Goal: Communication & Community: Ask a question

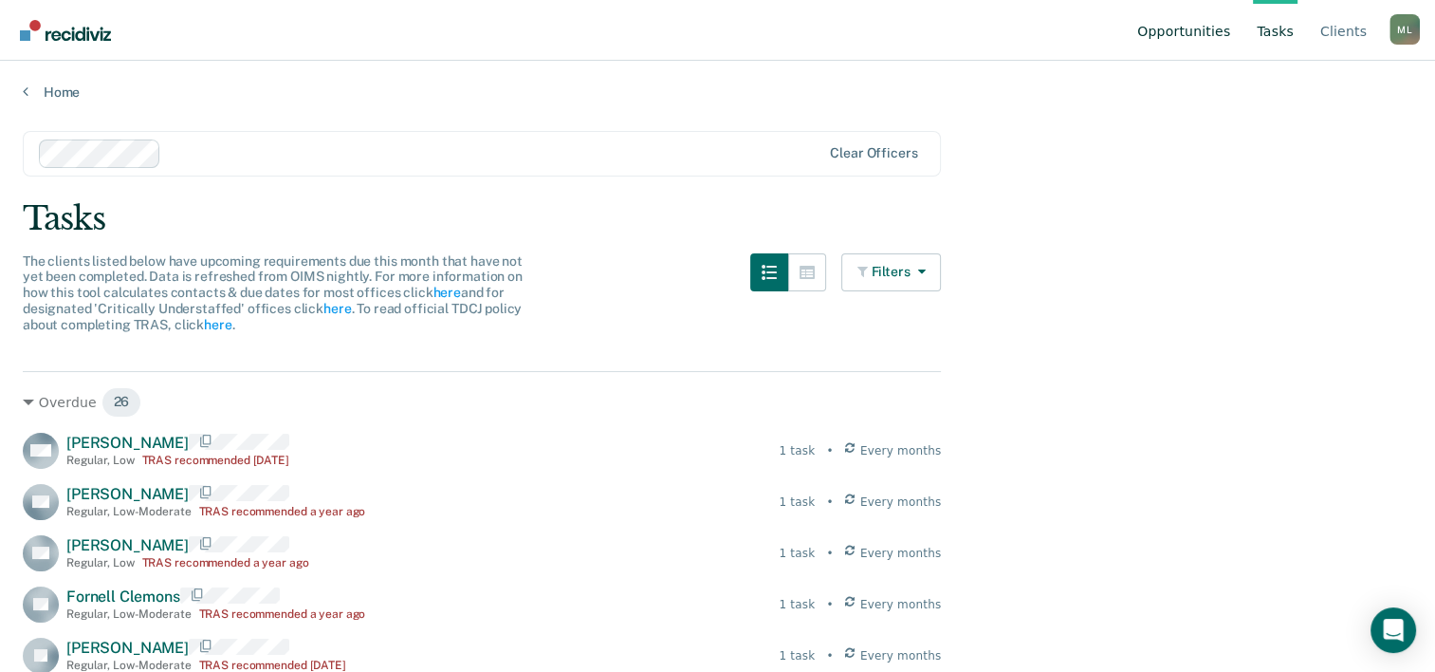
click at [1164, 30] on link "Opportunities" at bounding box center [1184, 30] width 101 height 61
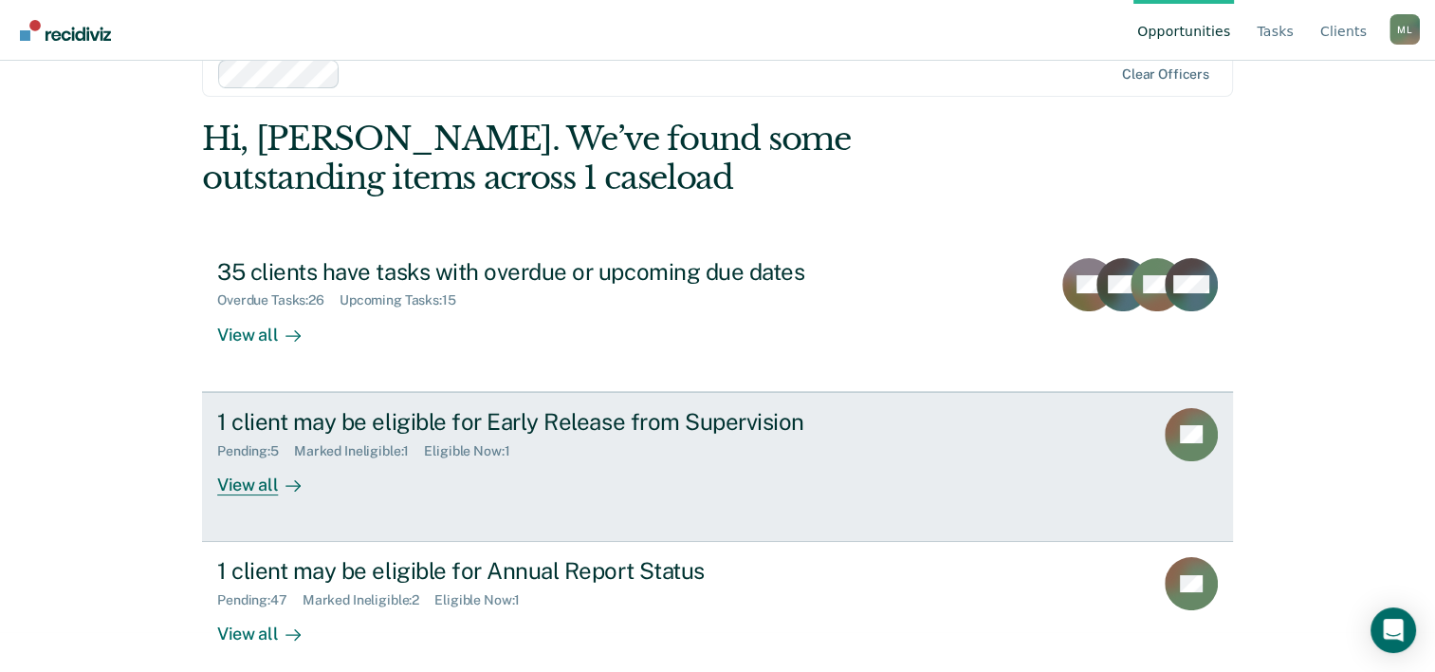
scroll to position [58, 0]
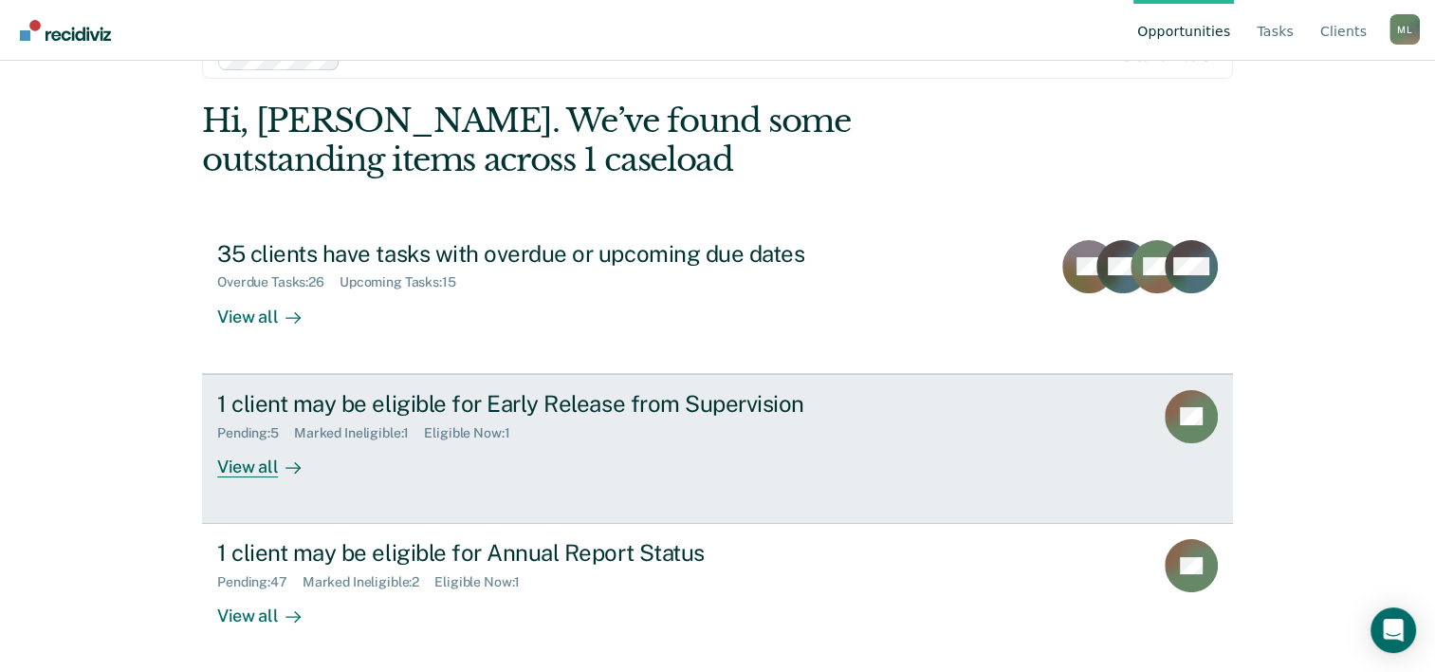
click at [873, 429] on div "Pending : 5 Marked Ineligible : 1 Eligible Now : 1" at bounding box center [550, 429] width 666 height 24
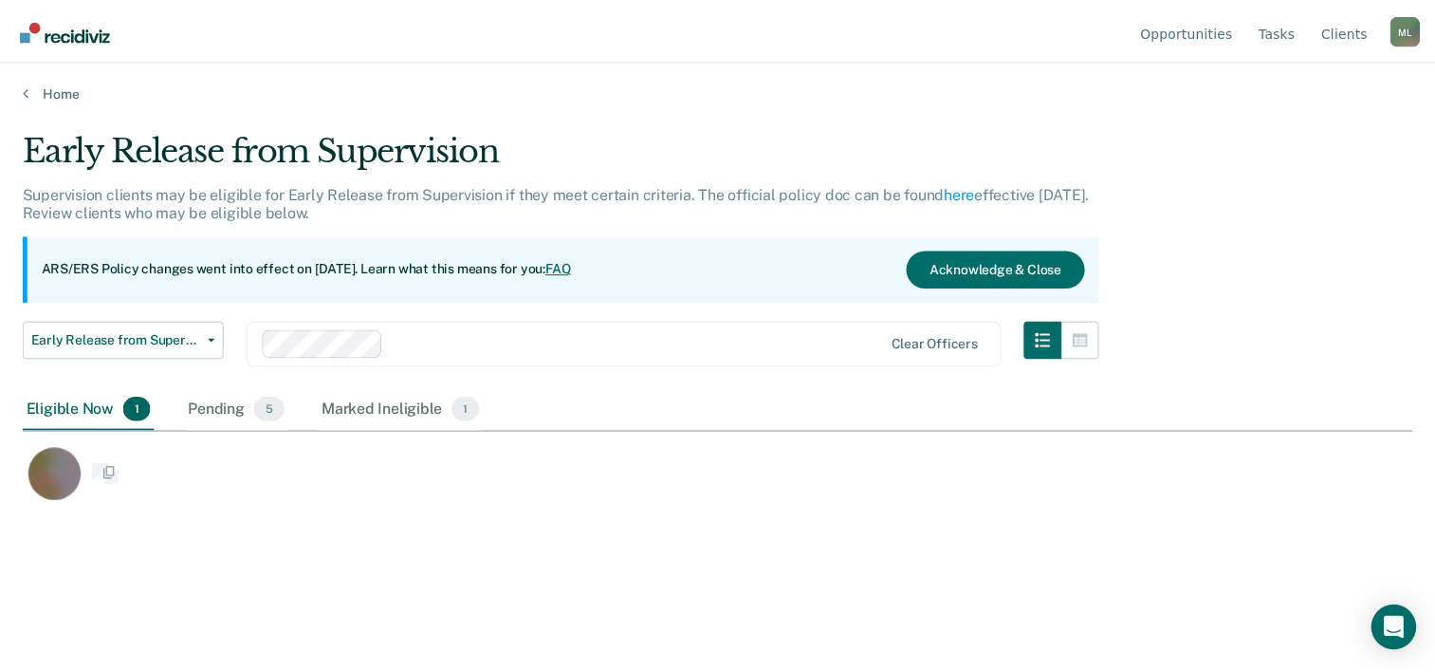
scroll to position [383, 1389]
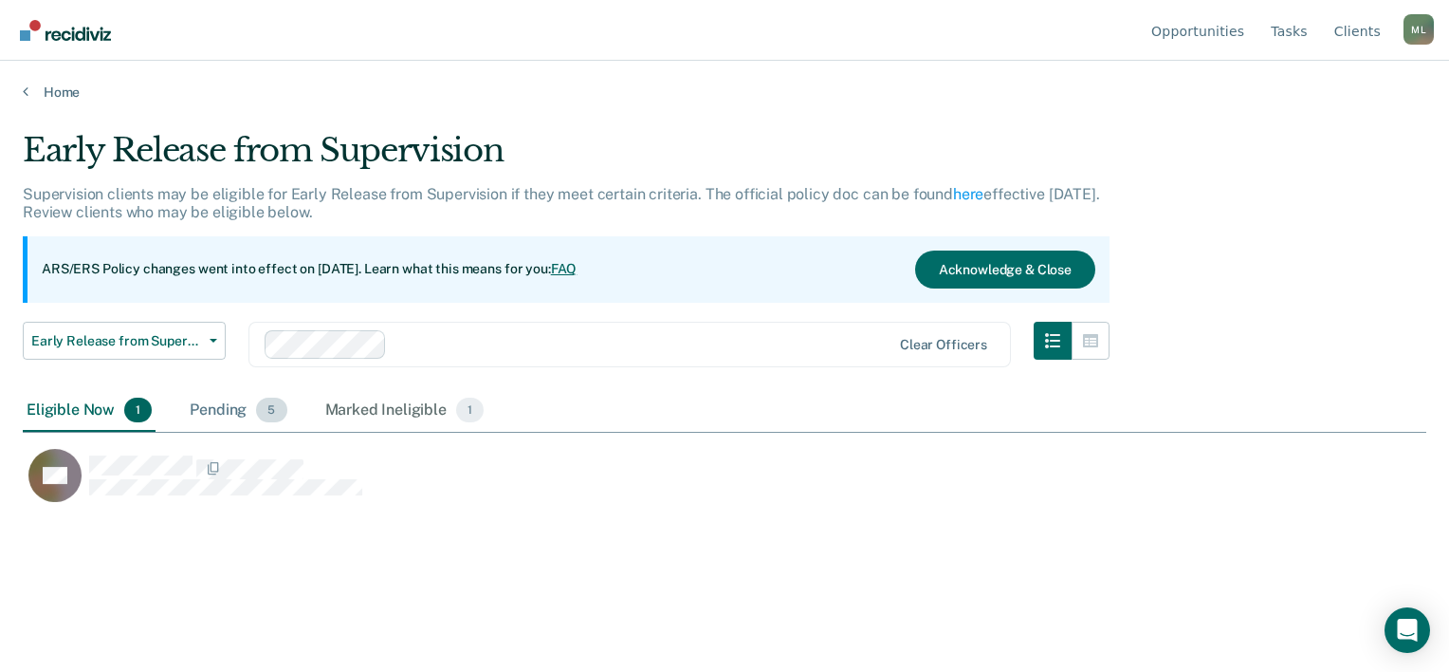
click at [213, 411] on div "Pending 5" at bounding box center [238, 411] width 104 height 42
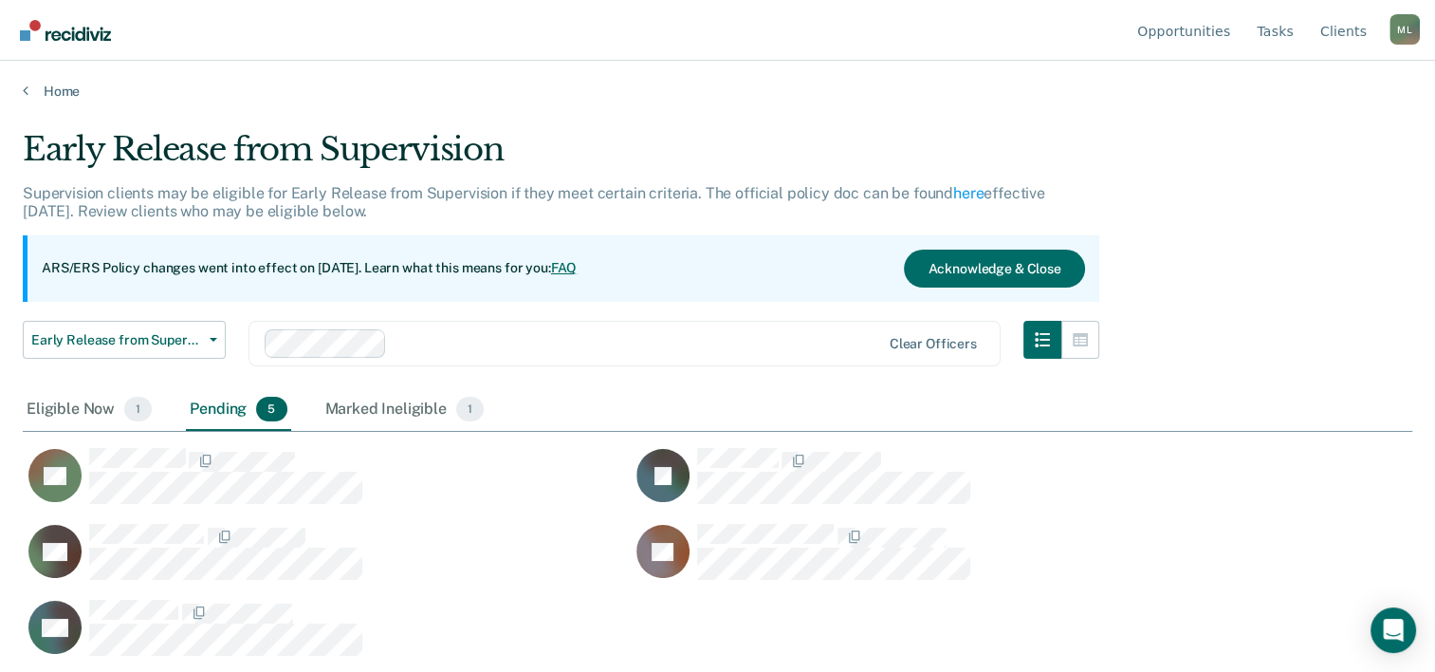
scroll to position [2, 0]
click at [92, 399] on div "Eligible Now 1" at bounding box center [89, 409] width 133 height 42
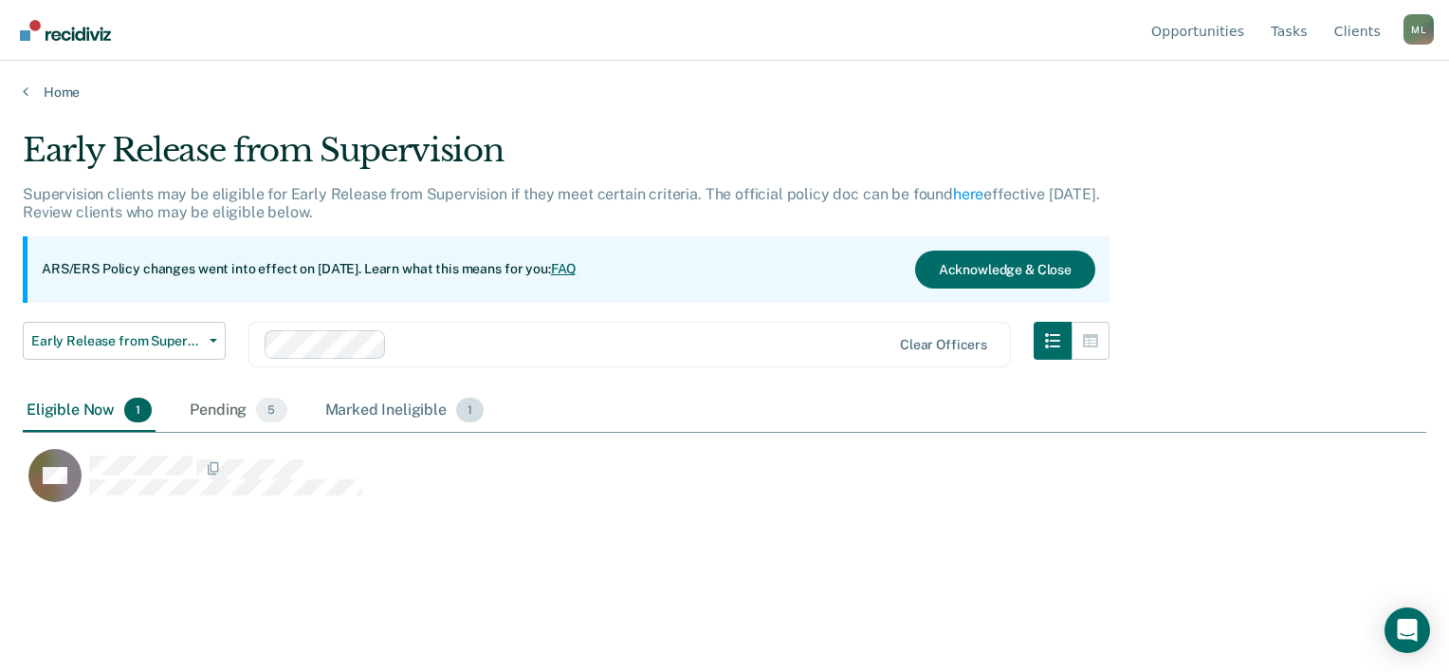
click at [382, 402] on div "Marked Ineligible 1" at bounding box center [405, 411] width 167 height 42
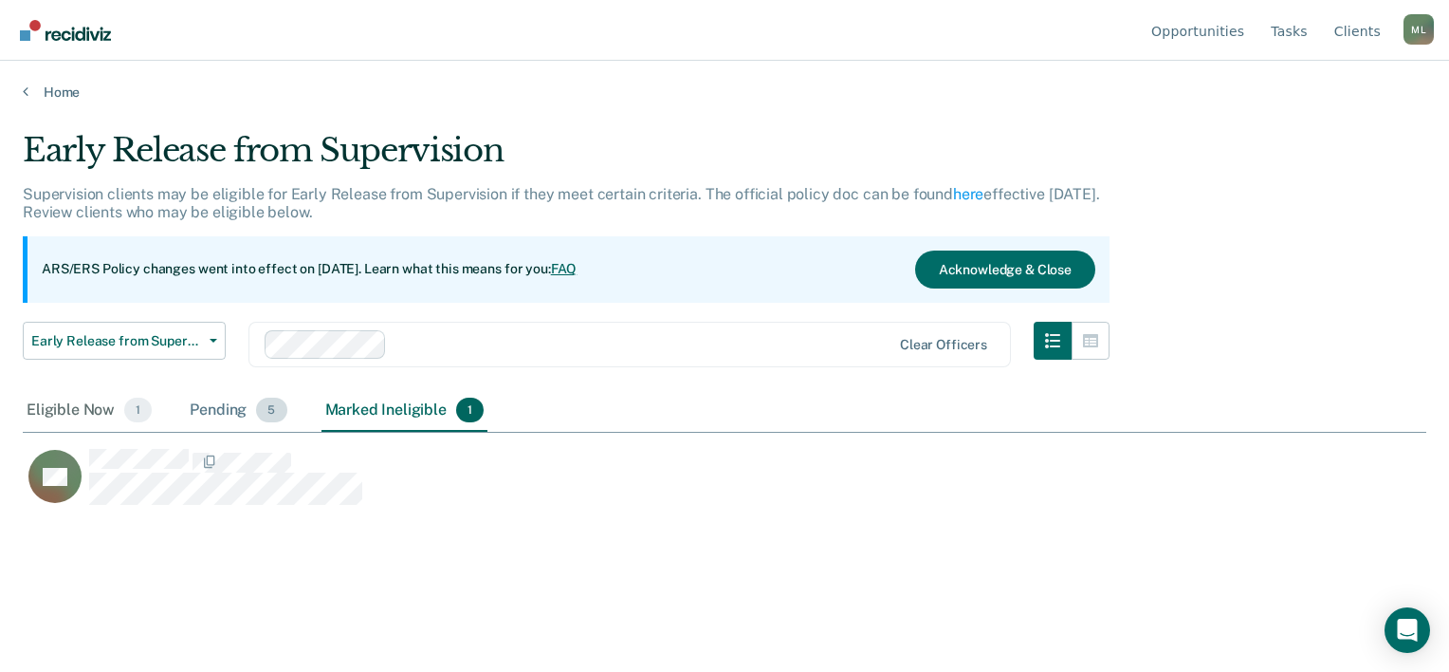
click at [198, 406] on div "Pending 5" at bounding box center [238, 411] width 104 height 42
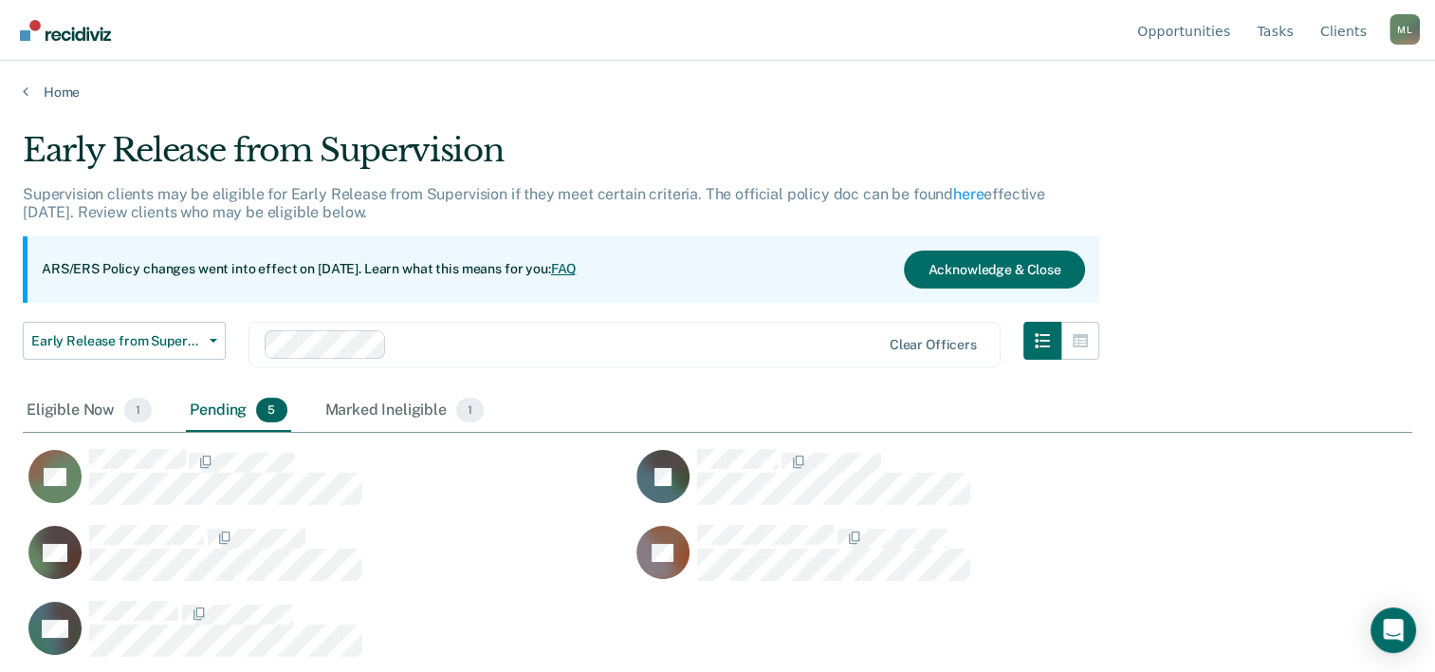
scroll to position [2, 0]
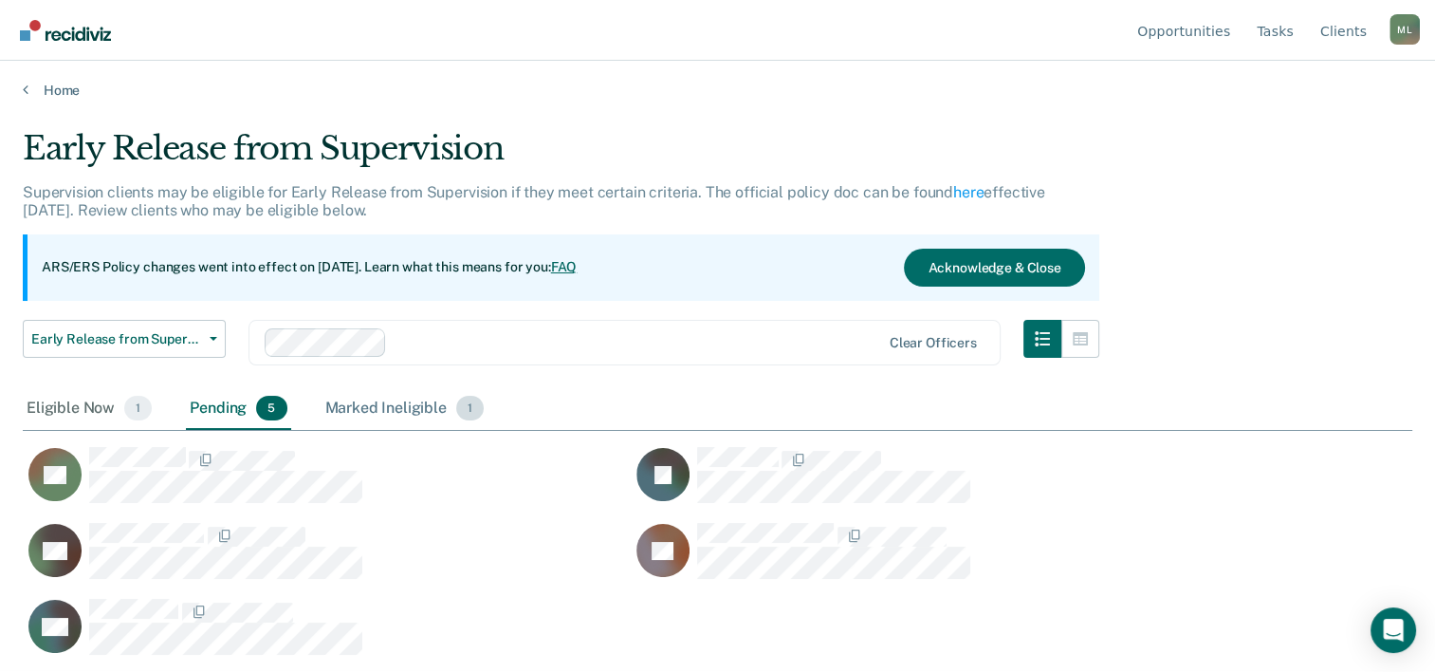
click at [408, 407] on div "Marked Ineligible 1" at bounding box center [405, 409] width 167 height 42
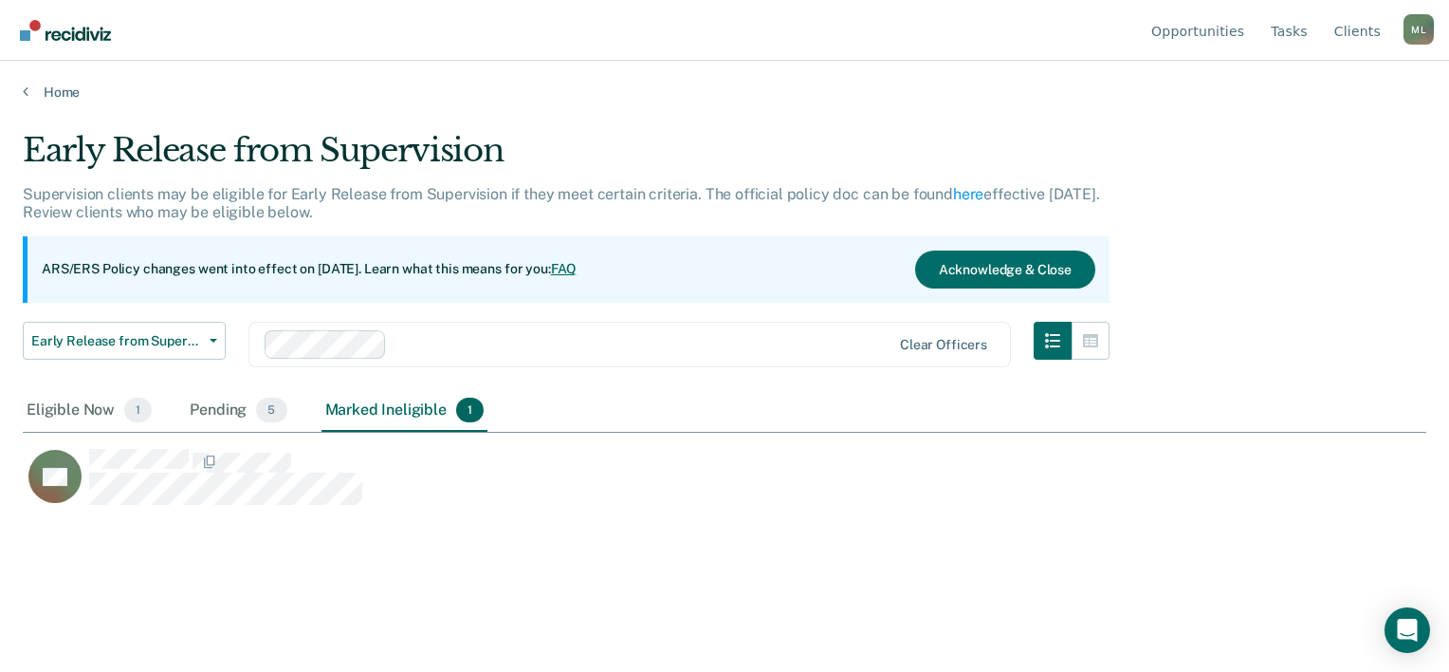
scroll to position [383, 1389]
click at [115, 411] on div "Eligible Now 1" at bounding box center [89, 411] width 133 height 42
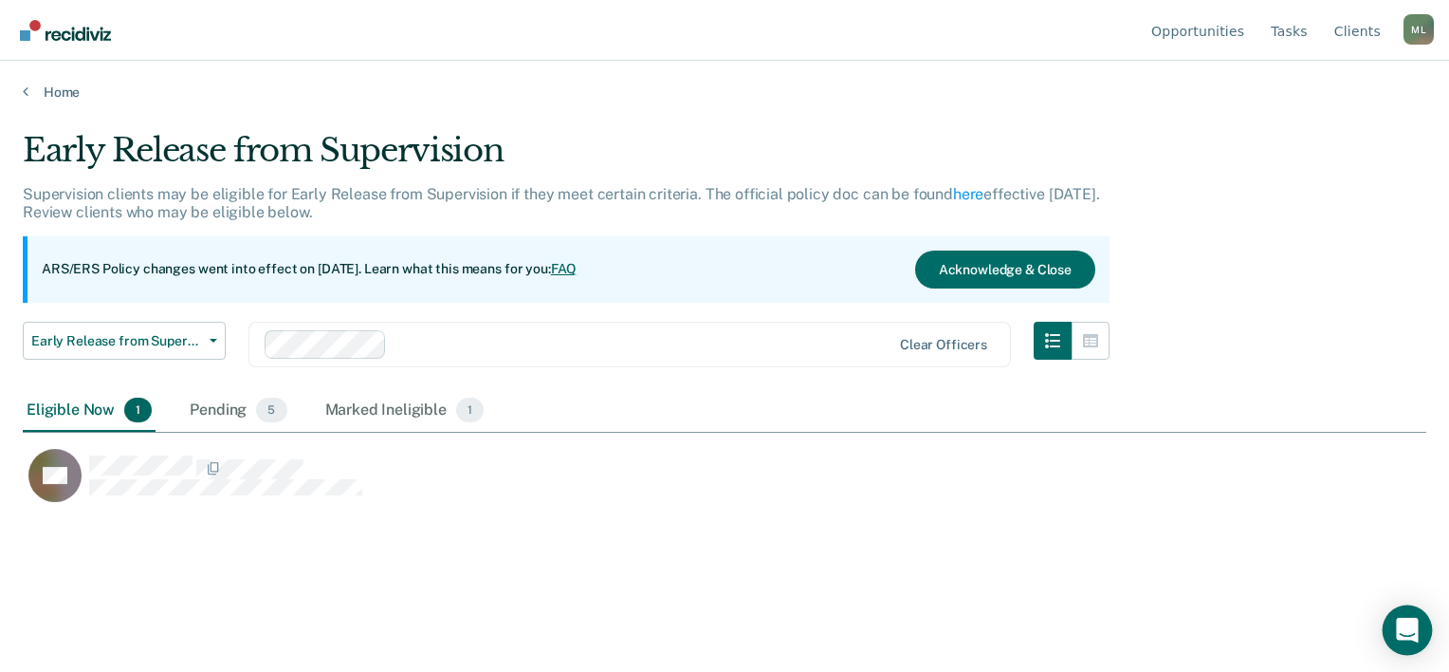
click at [1426, 618] on div "Open Intercom Messenger" at bounding box center [1408, 630] width 50 height 50
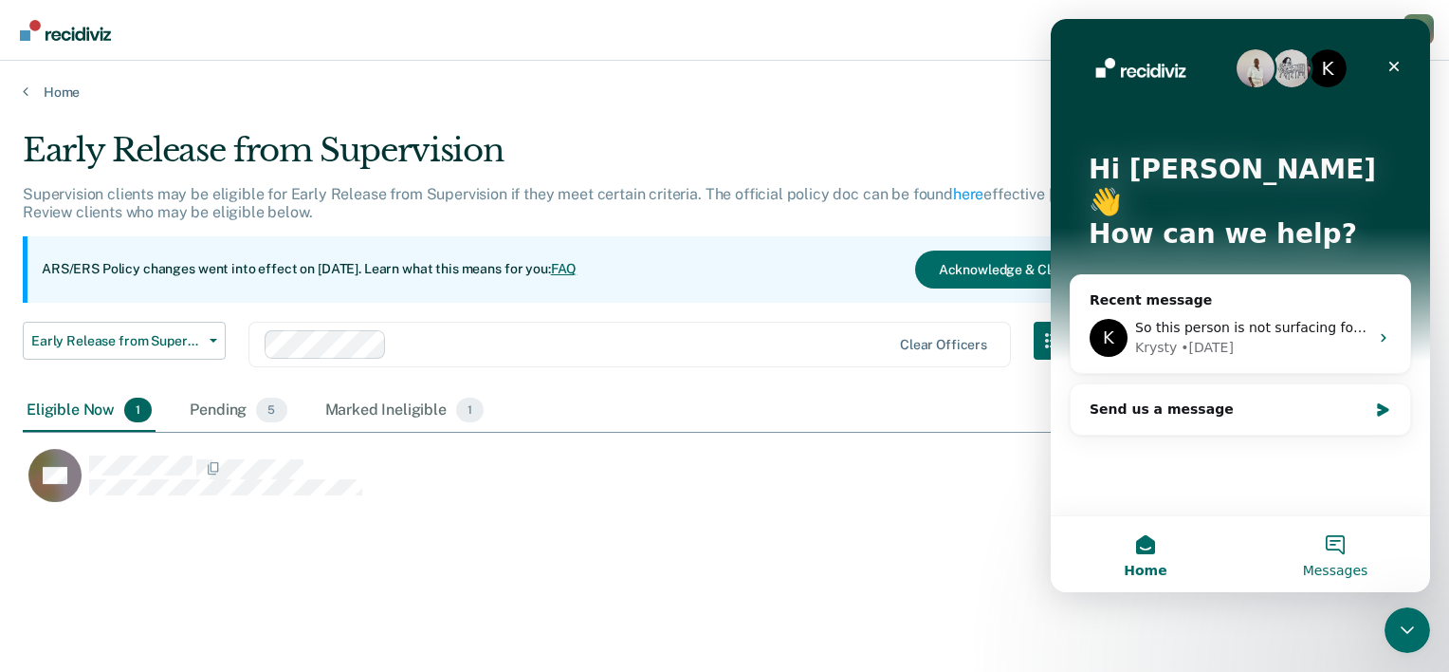
scroll to position [0, 0]
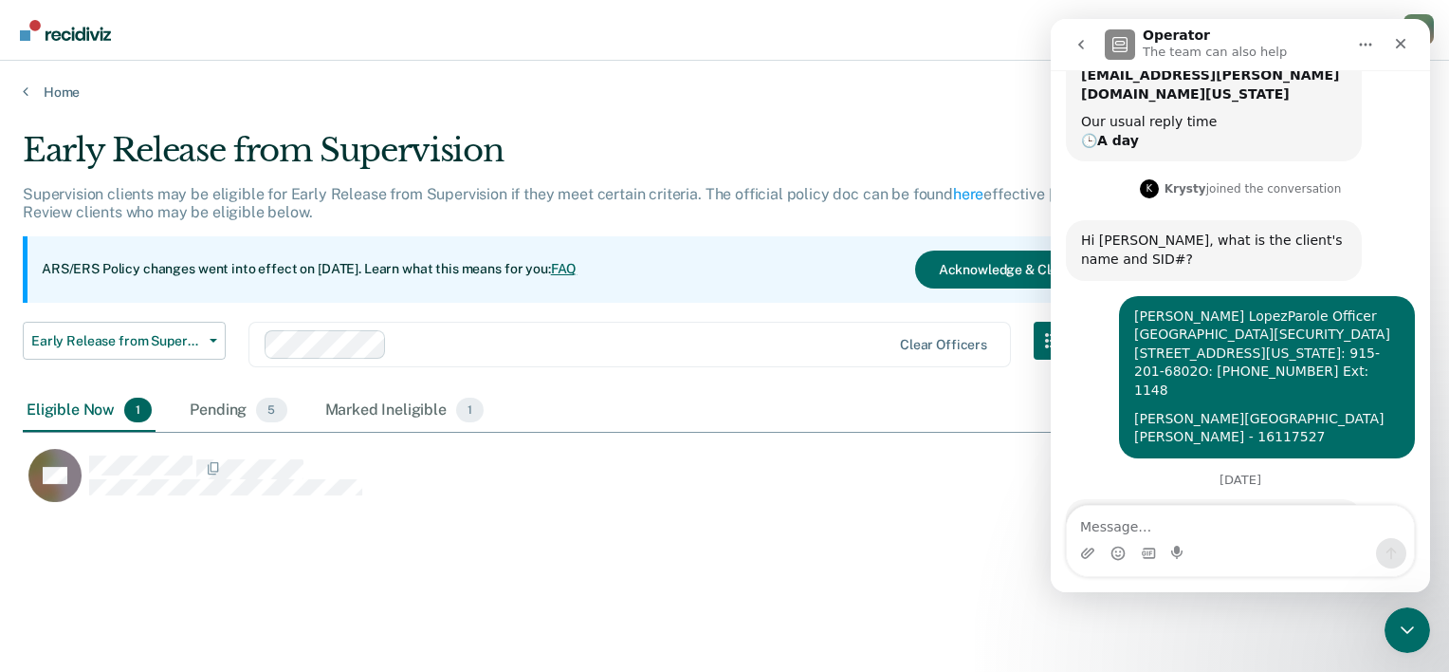
scroll to position [285, 0]
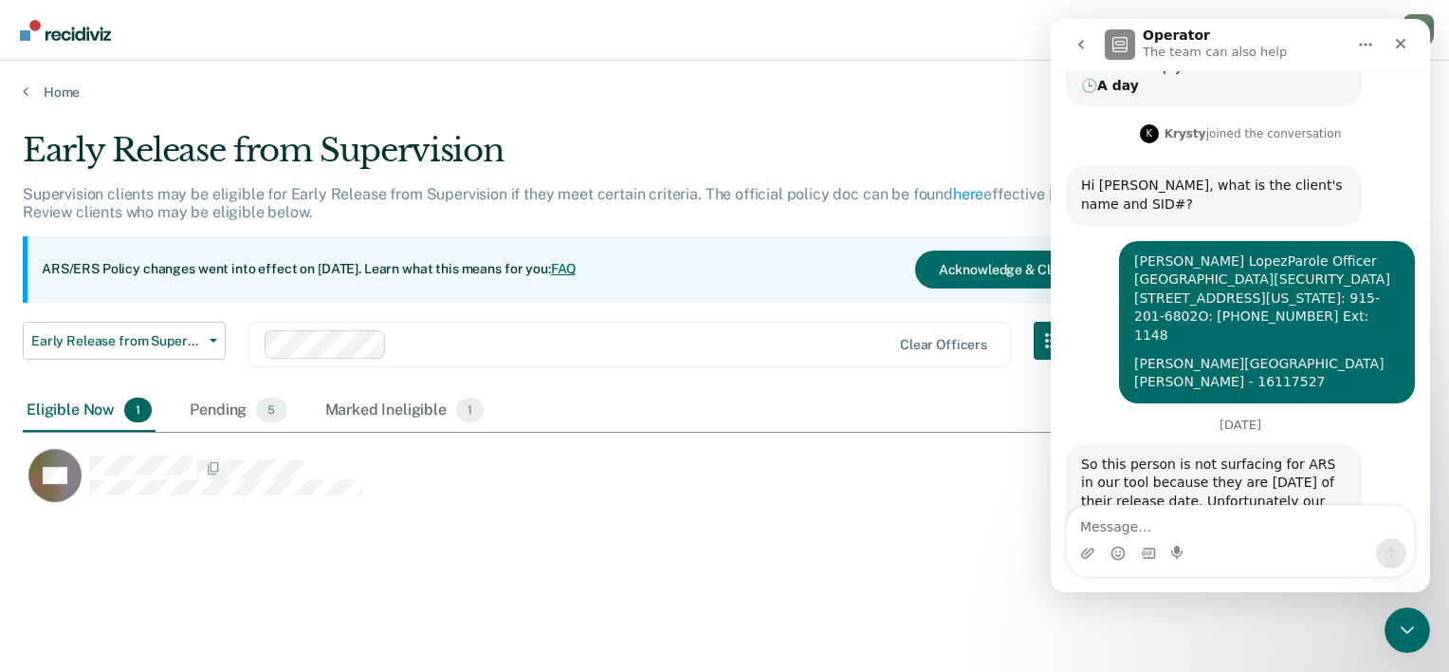
click at [1362, 444] on div "So this person is not surfacing for ARS in our tool because they are [DATE] of …" at bounding box center [1240, 541] width 349 height 194
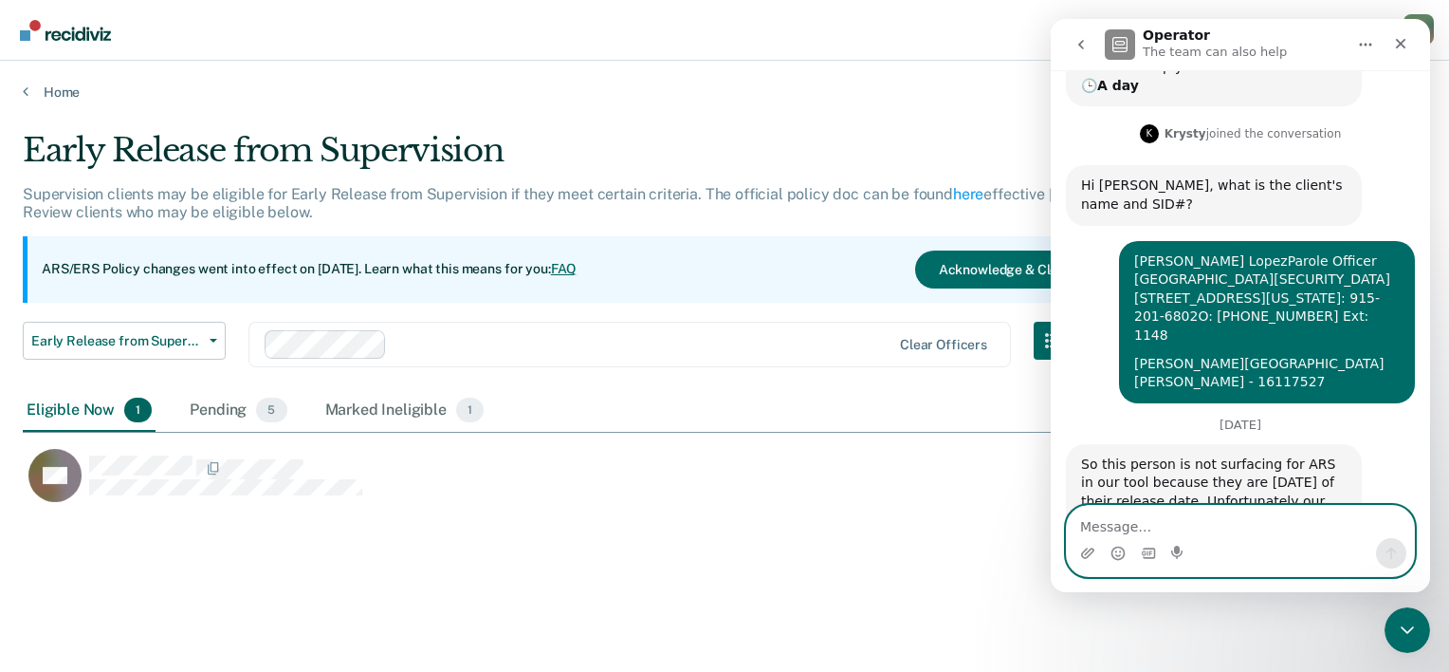
click at [1111, 527] on textarea "Message…" at bounding box center [1240, 522] width 347 height 32
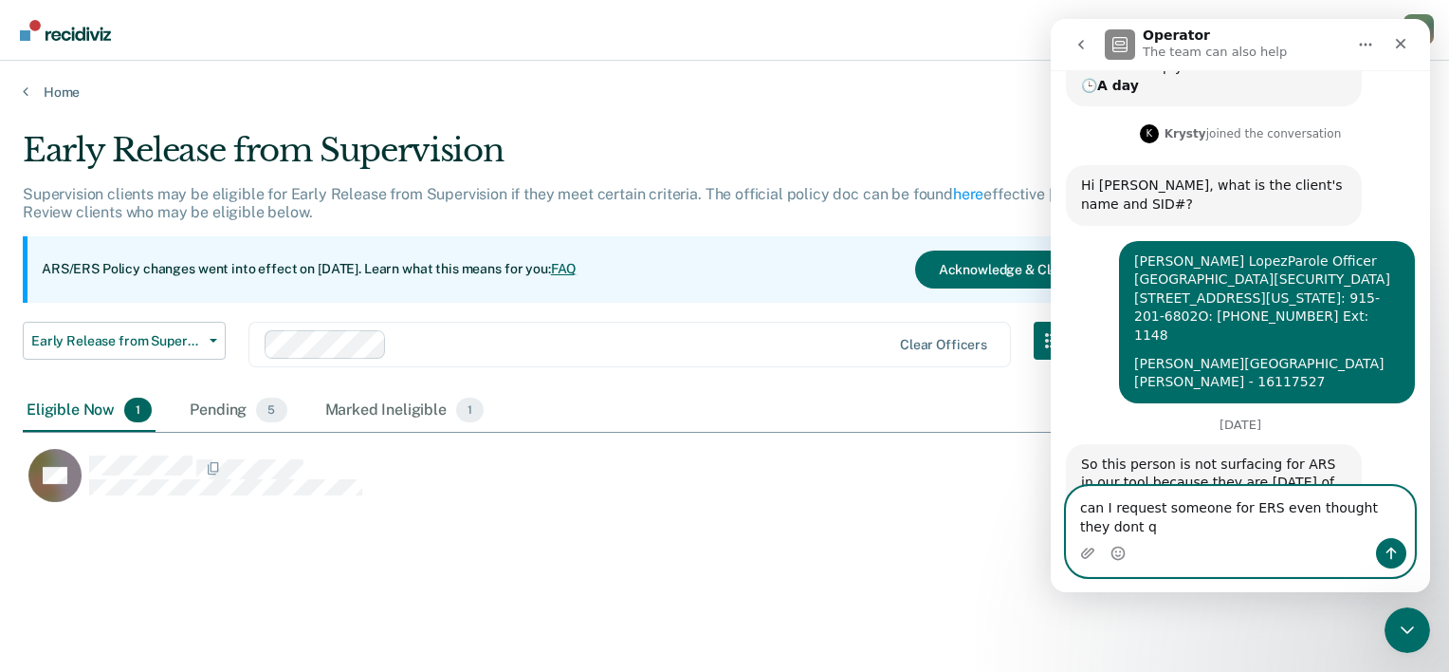
scroll to position [304, 0]
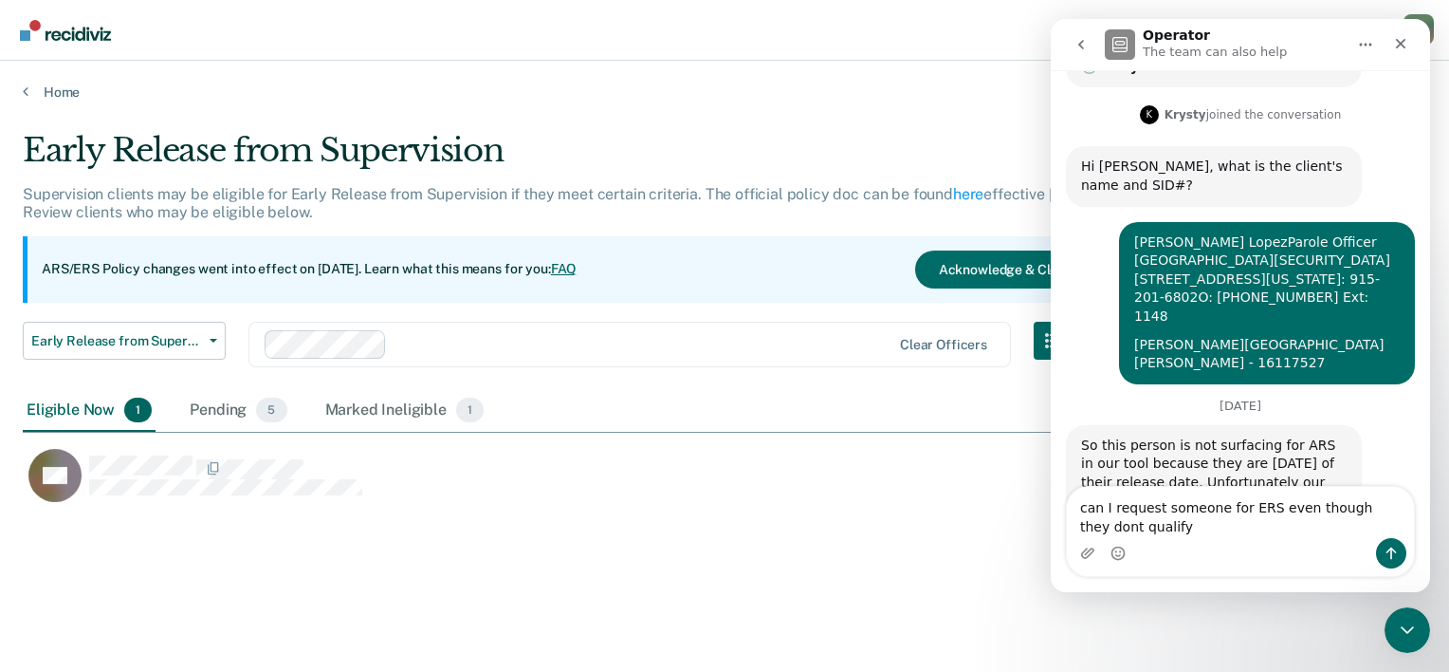
type textarea "can I request someone for ERS even though they don't qualify"
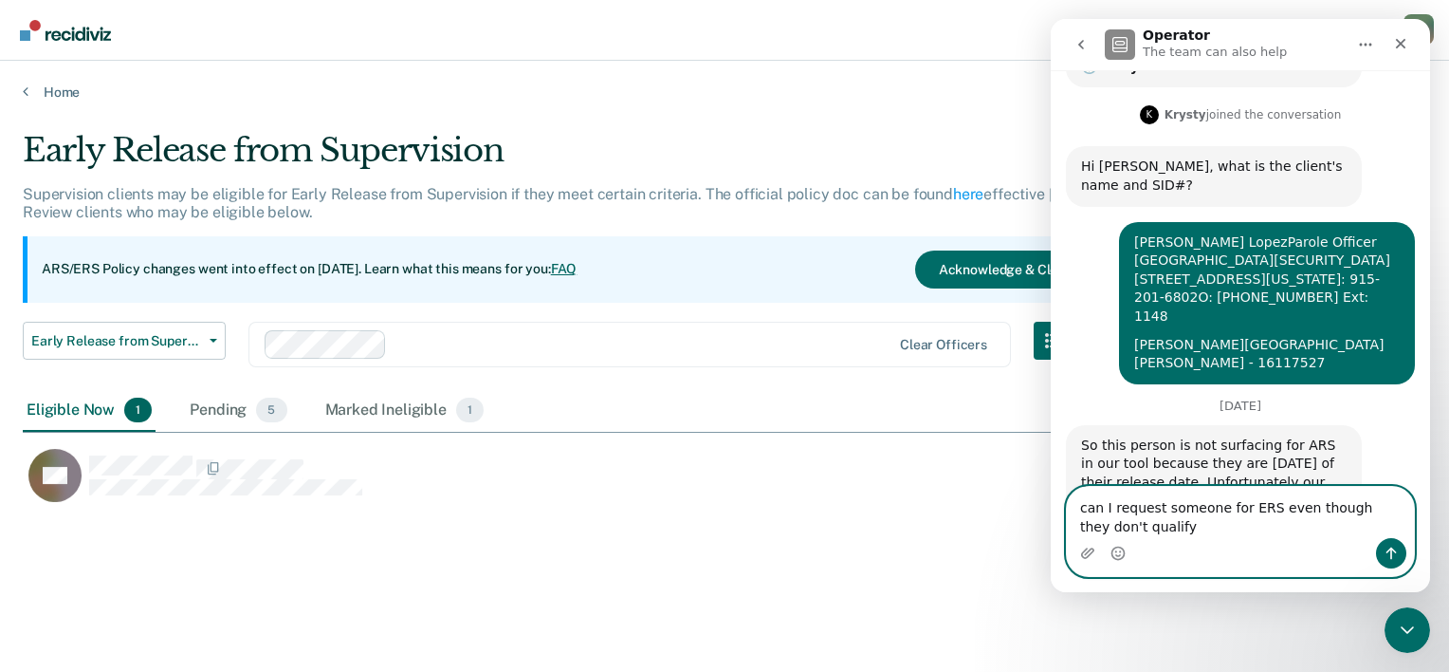
click at [1222, 532] on textarea "can I request someone for ERS even though they don't qualify" at bounding box center [1240, 512] width 347 height 51
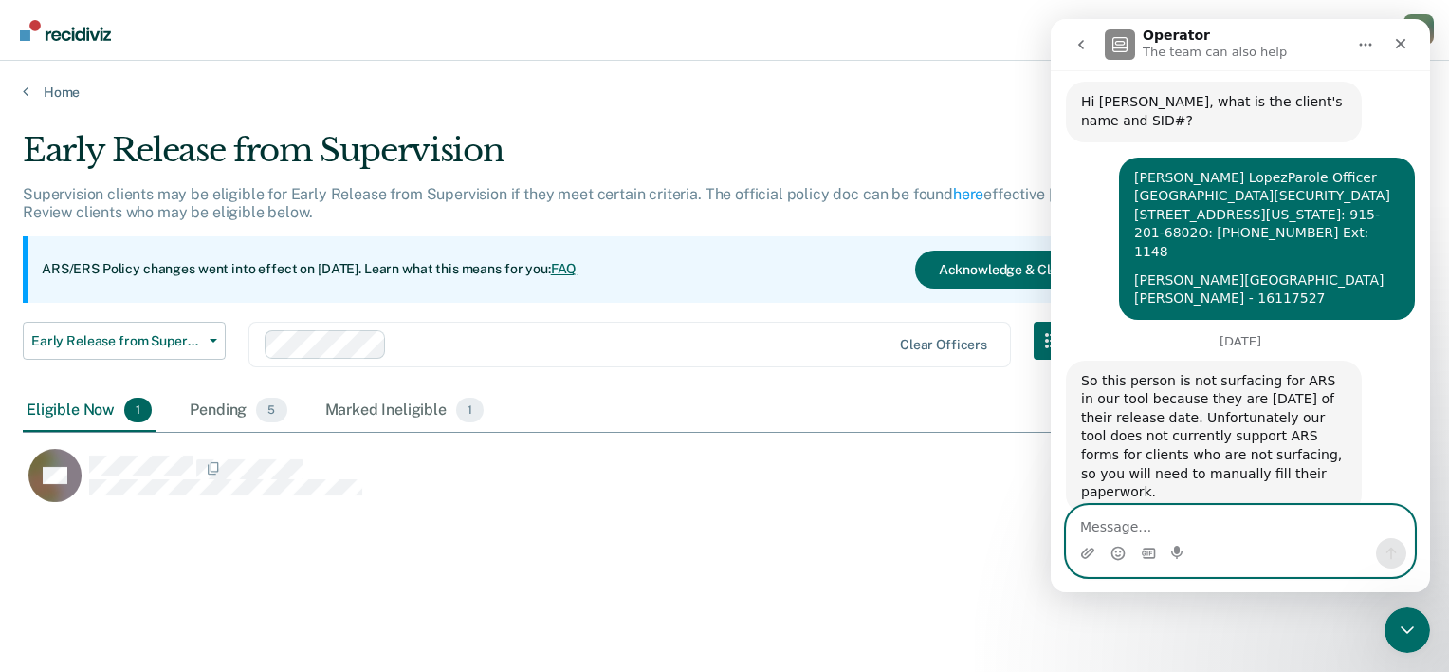
scroll to position [385, 0]
